Goal: Complete application form

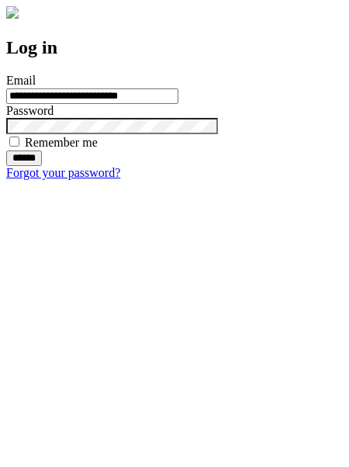
type input "**********"
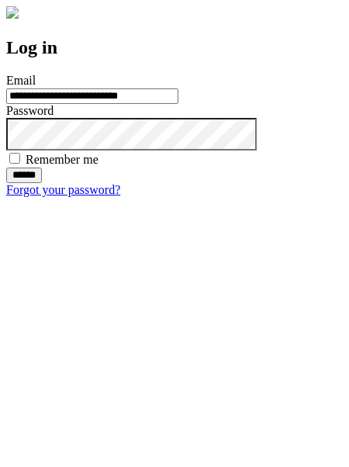
click at [42, 183] on input "******" at bounding box center [24, 175] width 36 height 16
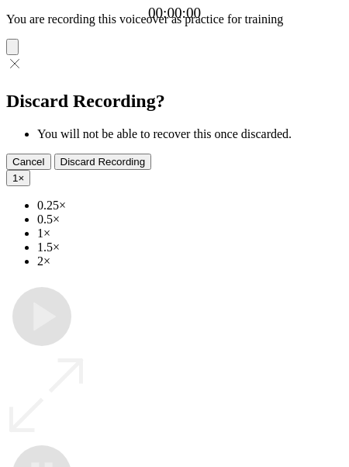
type input "**********"
